Goal: Navigation & Orientation: Find specific page/section

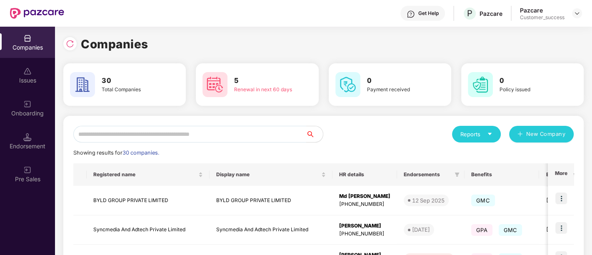
click at [139, 135] on input "text" at bounding box center [189, 134] width 233 height 17
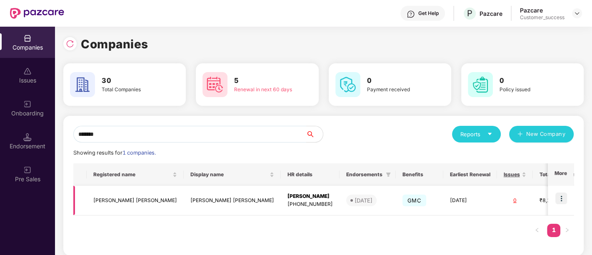
type input "*******"
click at [403, 201] on div "GMC" at bounding box center [420, 200] width 34 height 15
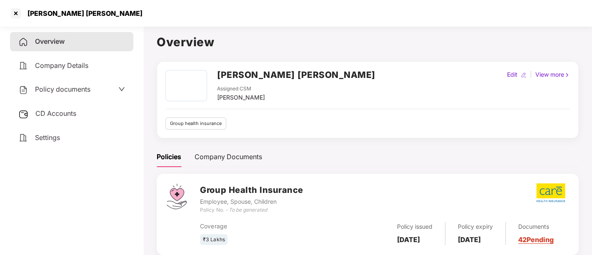
scroll to position [23, 0]
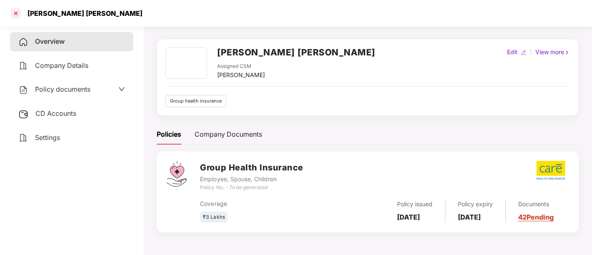
click at [13, 13] on div at bounding box center [15, 13] width 13 height 13
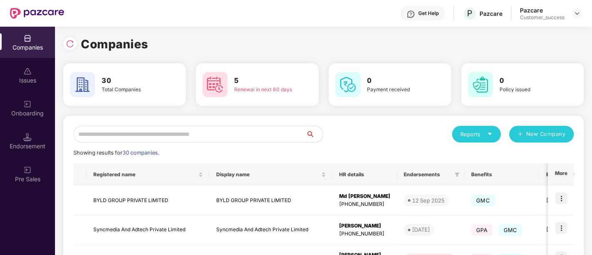
scroll to position [0, 0]
click at [270, 135] on input "text" at bounding box center [189, 134] width 233 height 17
click at [139, 135] on input "text" at bounding box center [189, 134] width 233 height 17
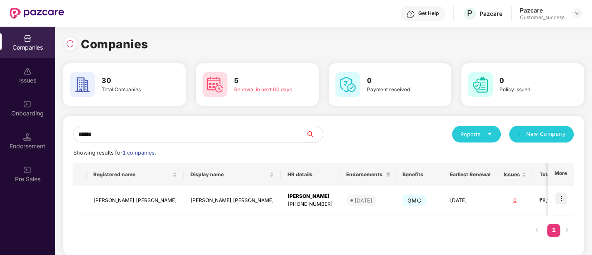
type input "******"
click at [566, 198] on img at bounding box center [562, 199] width 12 height 12
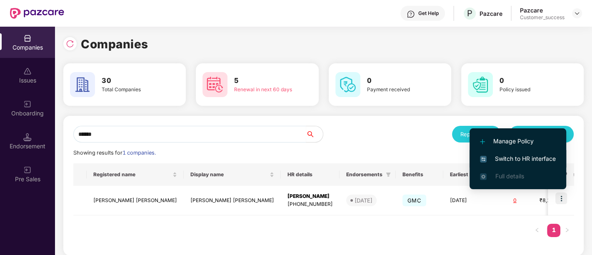
click at [507, 160] on span "Switch to HR interface" at bounding box center [518, 158] width 76 height 9
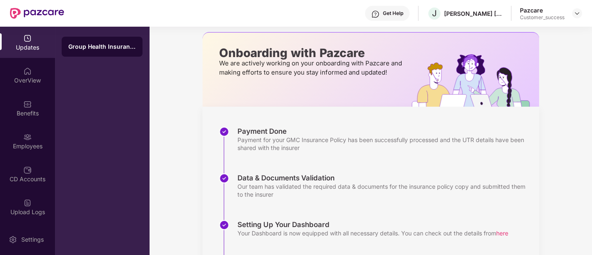
scroll to position [35, 0]
click at [37, 83] on div "OverView" at bounding box center [27, 80] width 55 height 8
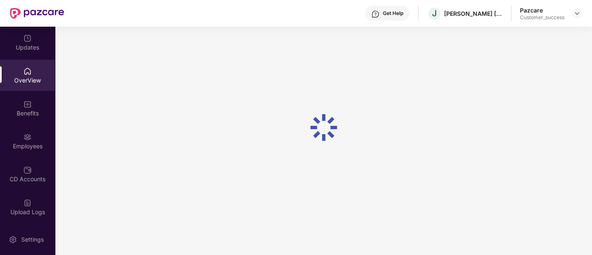
scroll to position [26, 0]
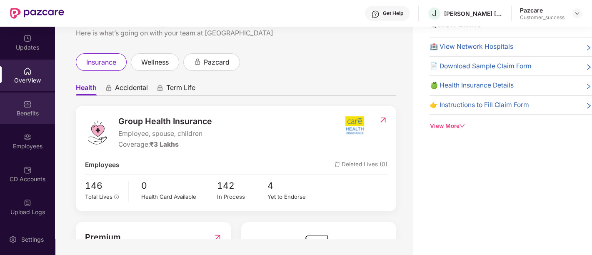
click at [28, 104] on img at bounding box center [27, 104] width 8 height 8
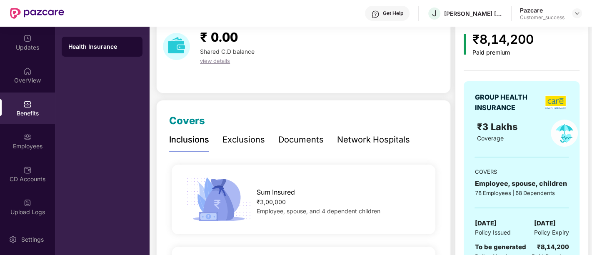
scroll to position [115, 0]
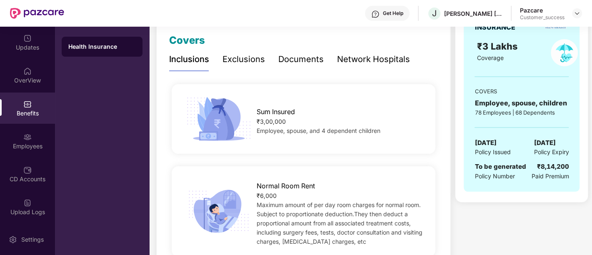
click at [302, 63] on div "Documents" at bounding box center [300, 59] width 45 height 13
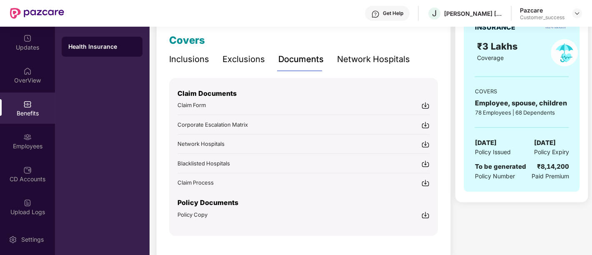
scroll to position [133, 0]
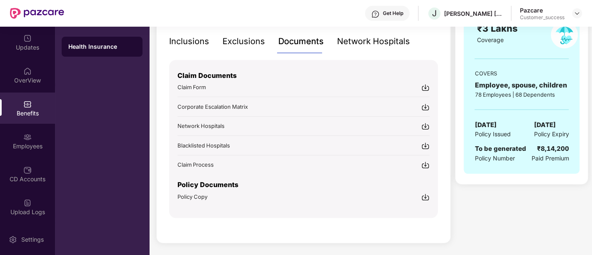
click at [425, 193] on img at bounding box center [425, 197] width 8 height 8
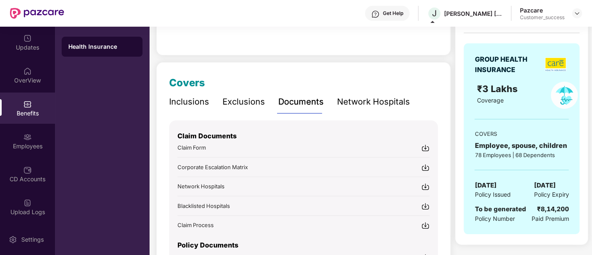
scroll to position [72, 0]
